Goal: Go to known website

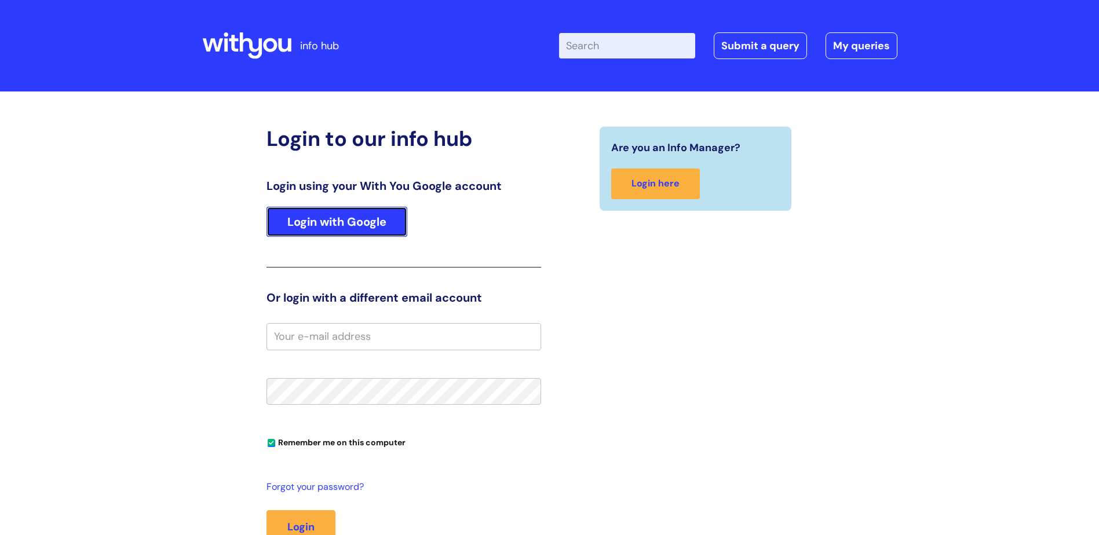
click at [350, 229] on link "Login with Google" at bounding box center [336, 222] width 141 height 30
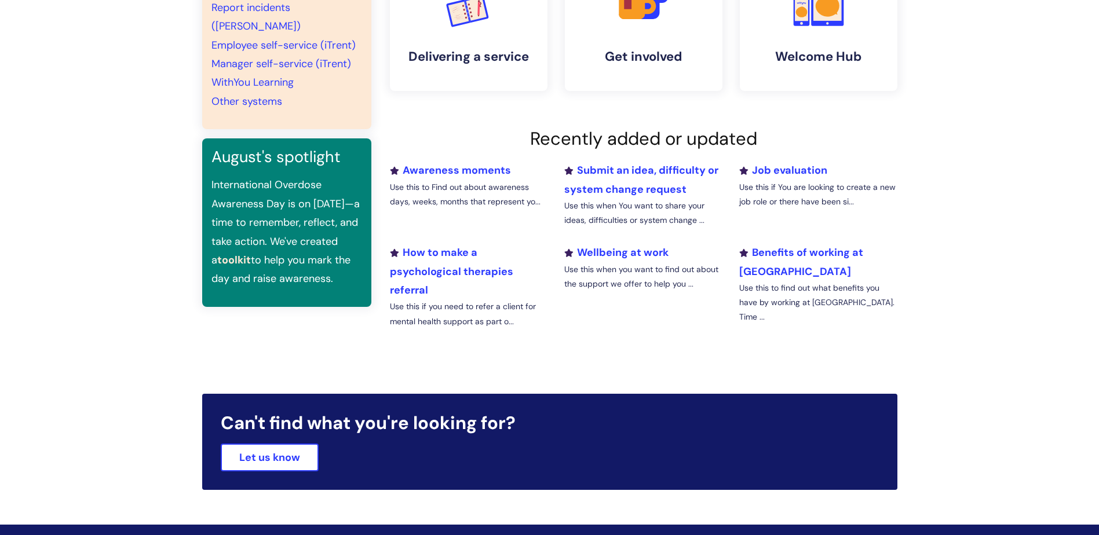
scroll to position [101, 0]
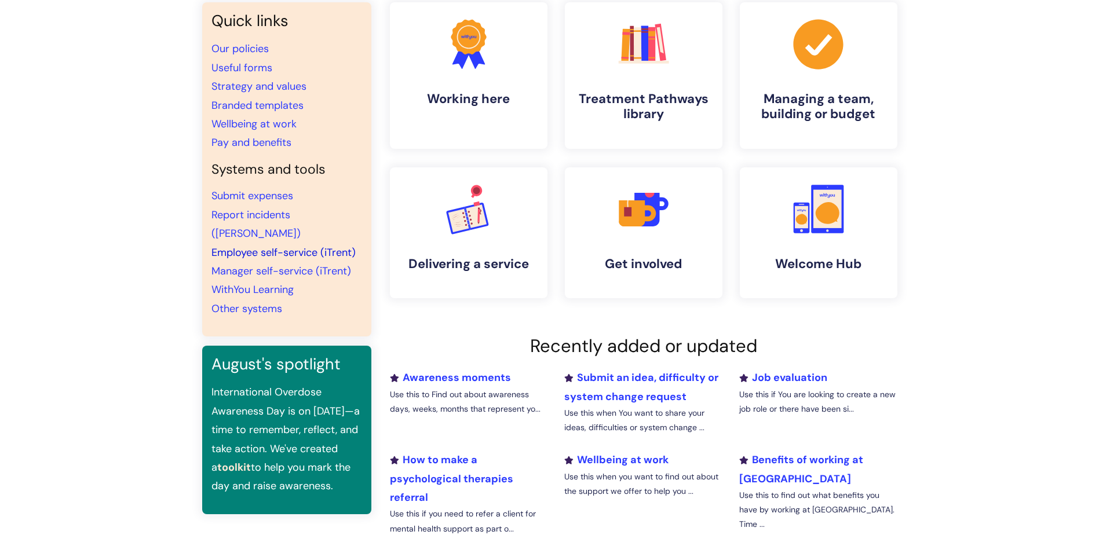
click at [264, 246] on link "Employee self-service (iTrent)" at bounding box center [283, 253] width 144 height 14
